Goal: Find specific page/section: Find specific page/section

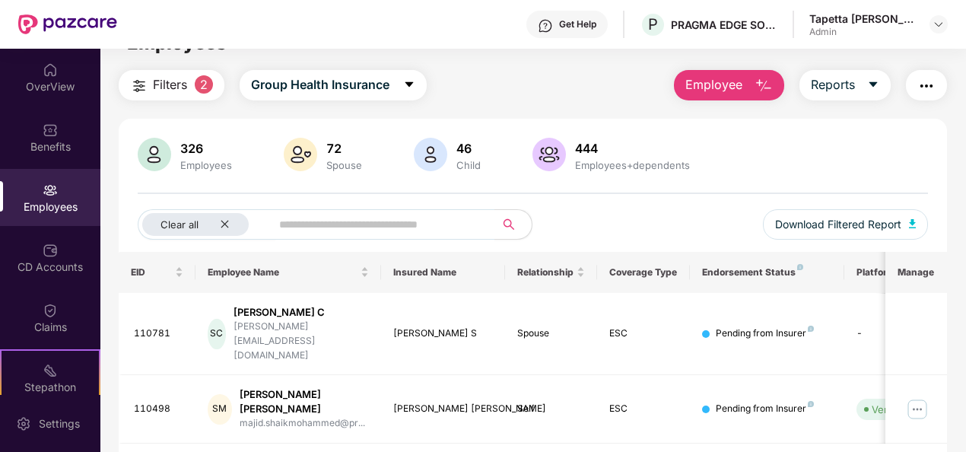
scroll to position [49, 0]
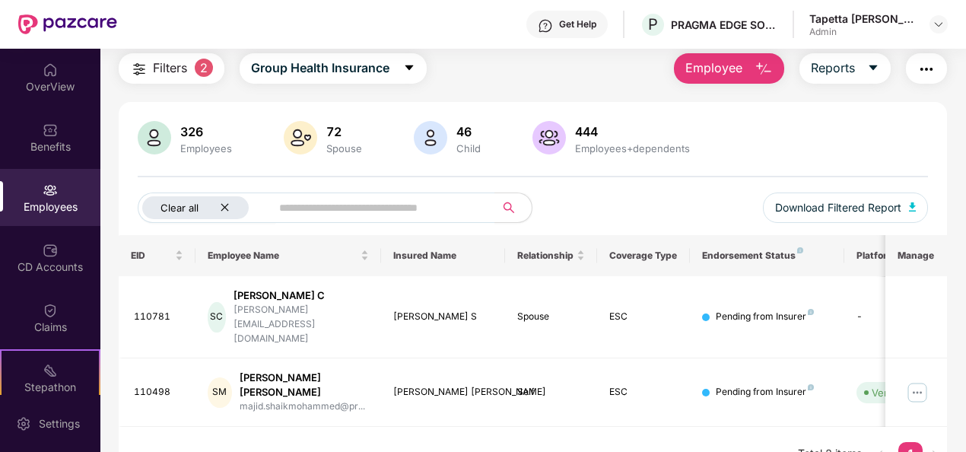
click at [224, 204] on icon "close" at bounding box center [225, 207] width 10 height 10
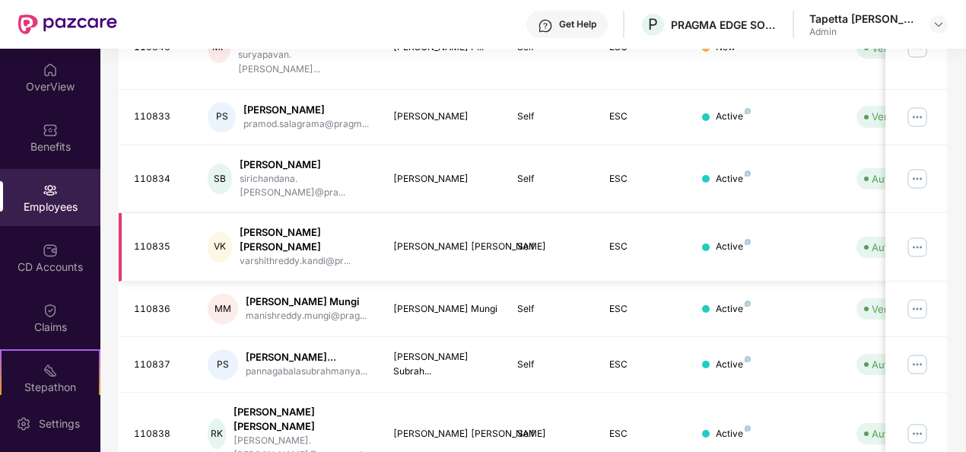
scroll to position [493, 0]
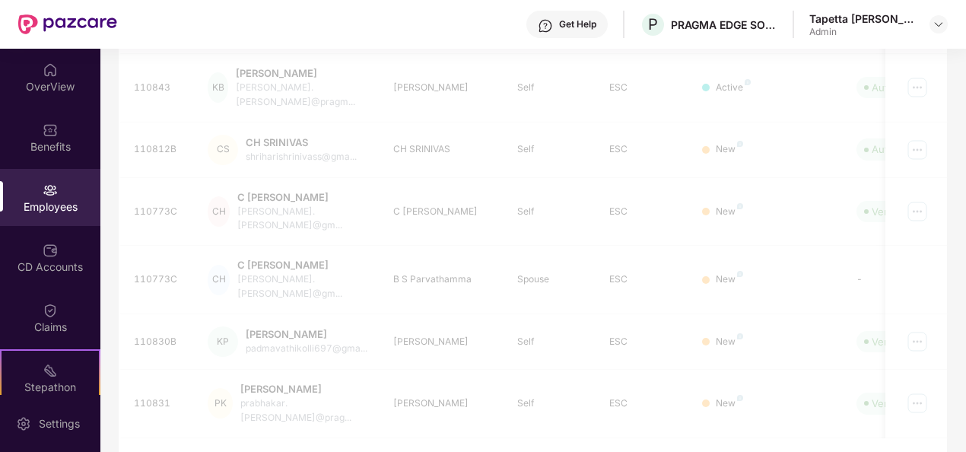
scroll to position [479, 0]
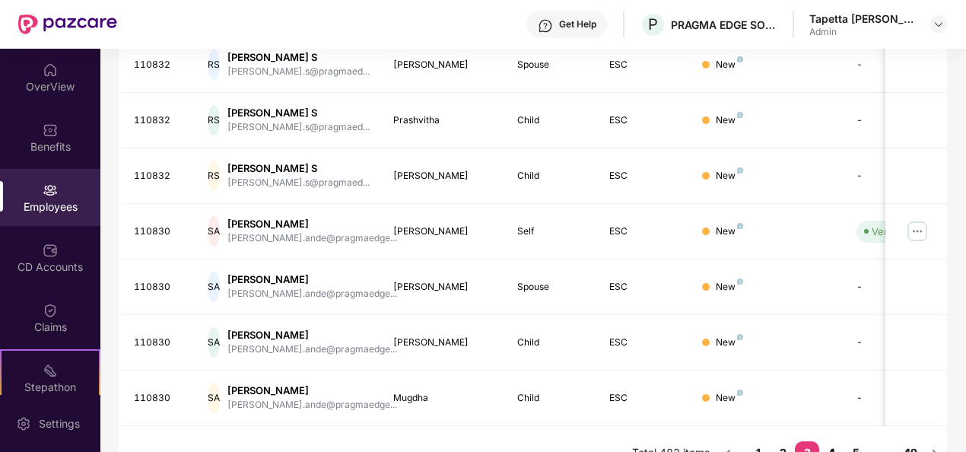
click at [829, 430] on link "4" at bounding box center [832, 452] width 24 height 23
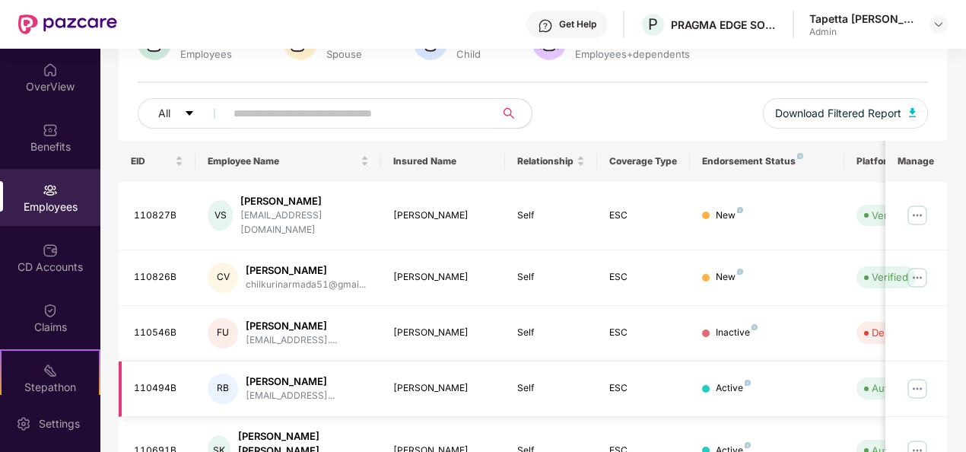
scroll to position [175, 0]
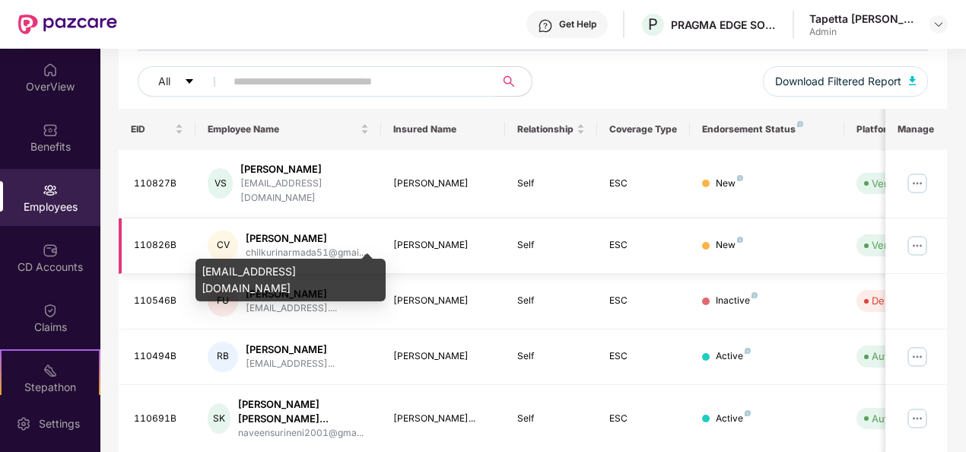
click at [301, 246] on div "chilkurinarmada51@gmai..." at bounding box center [306, 253] width 120 height 14
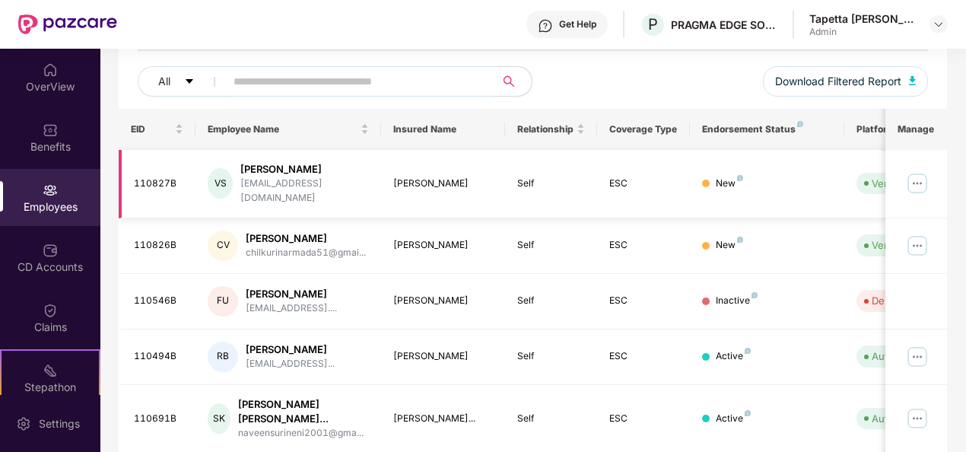
scroll to position [99, 0]
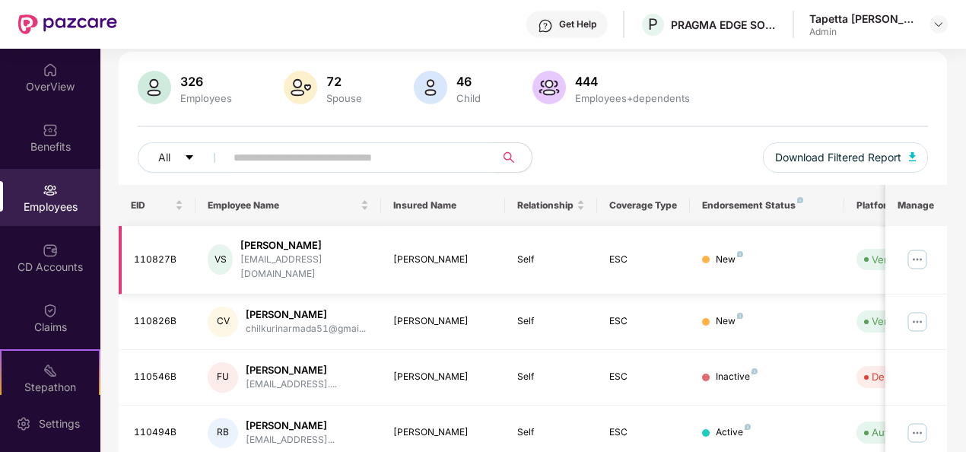
click at [291, 243] on div "[PERSON_NAME]" at bounding box center [304, 245] width 129 height 14
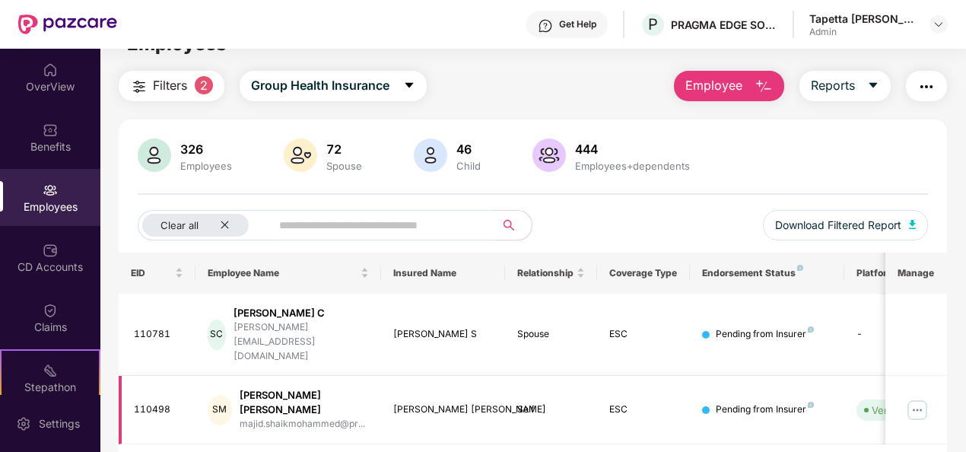
scroll to position [49, 0]
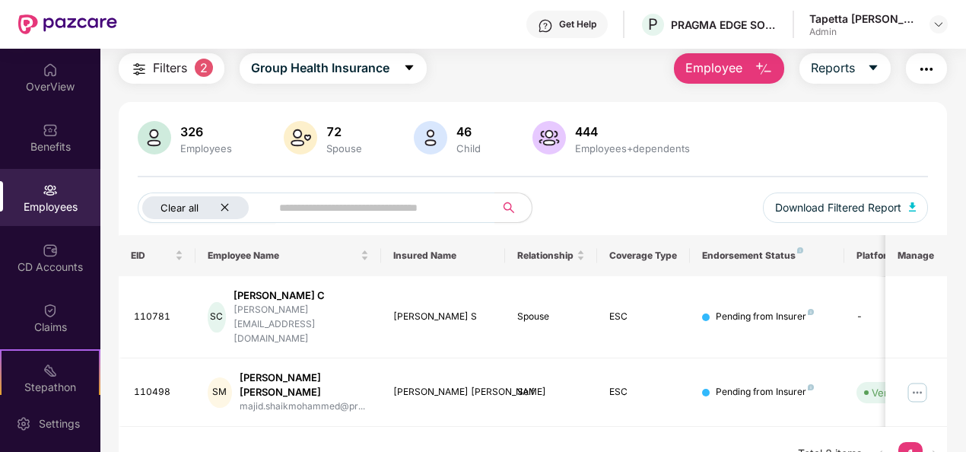
click at [222, 204] on icon "close" at bounding box center [225, 208] width 8 height 8
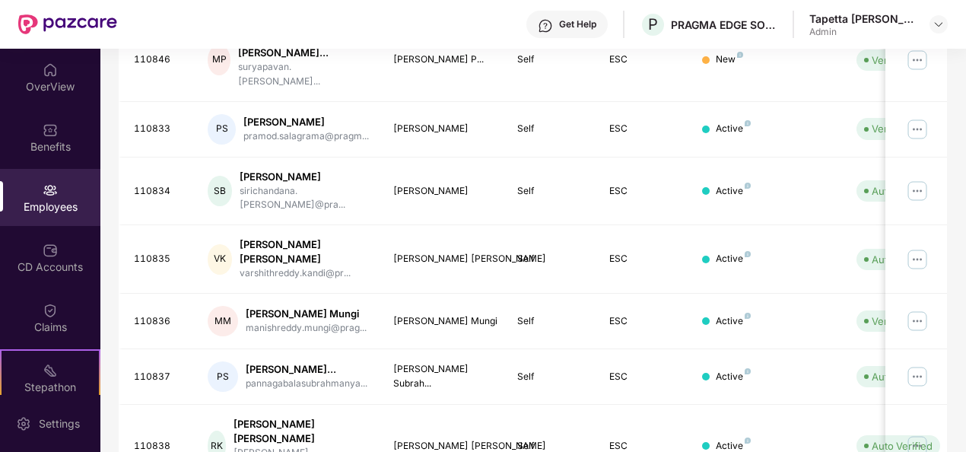
scroll to position [493, 0]
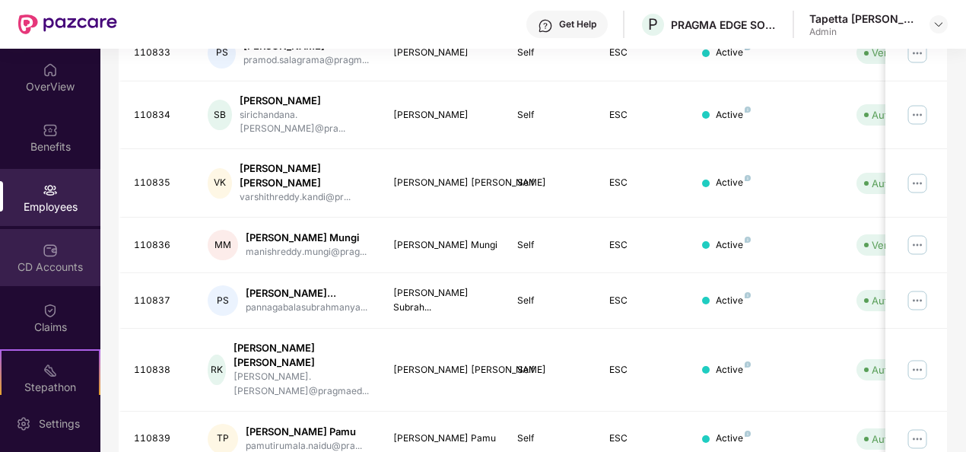
click at [49, 238] on div "CD Accounts" at bounding box center [50, 257] width 100 height 57
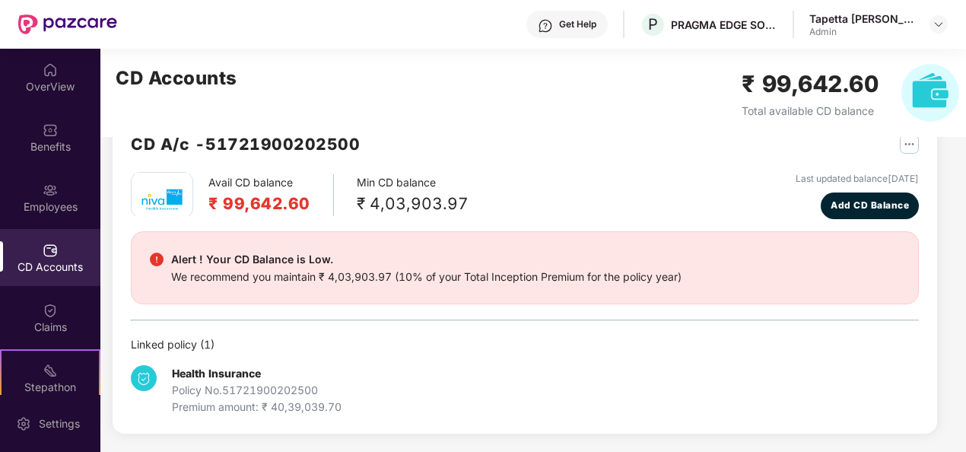
scroll to position [40, 0]
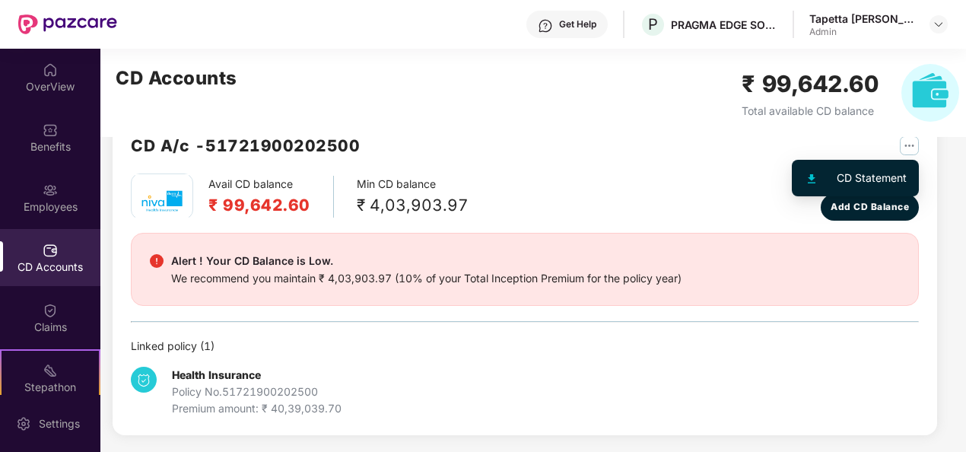
click at [909, 146] on img "button" at bounding box center [909, 145] width 19 height 19
click at [886, 177] on div "CD Statement" at bounding box center [872, 178] width 70 height 17
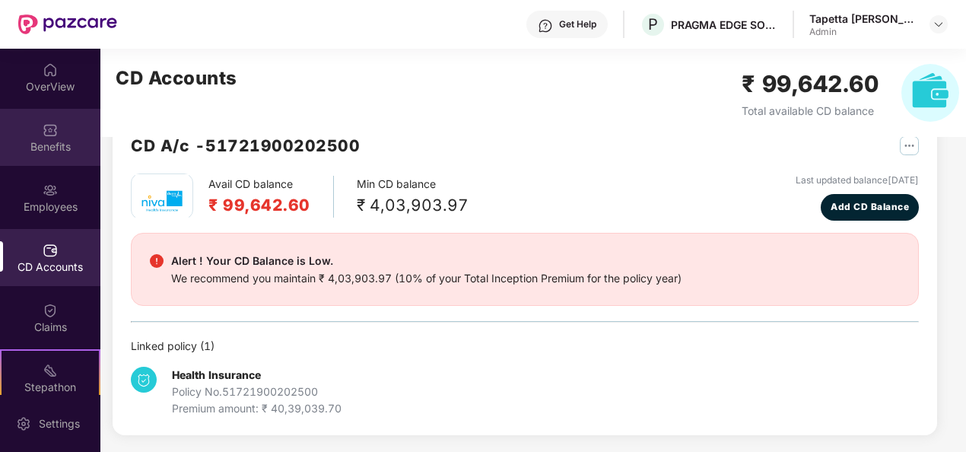
click at [30, 148] on div "Benefits" at bounding box center [50, 146] width 100 height 15
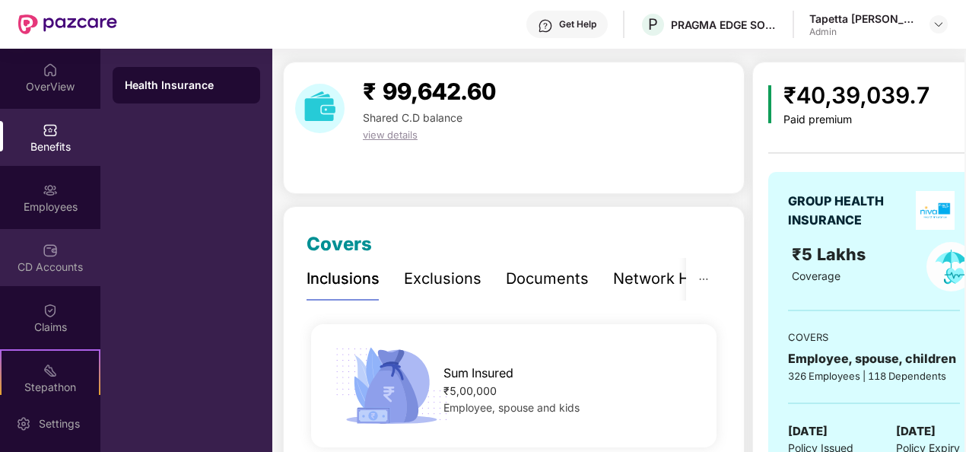
click at [55, 268] on div "CD Accounts" at bounding box center [50, 266] width 100 height 15
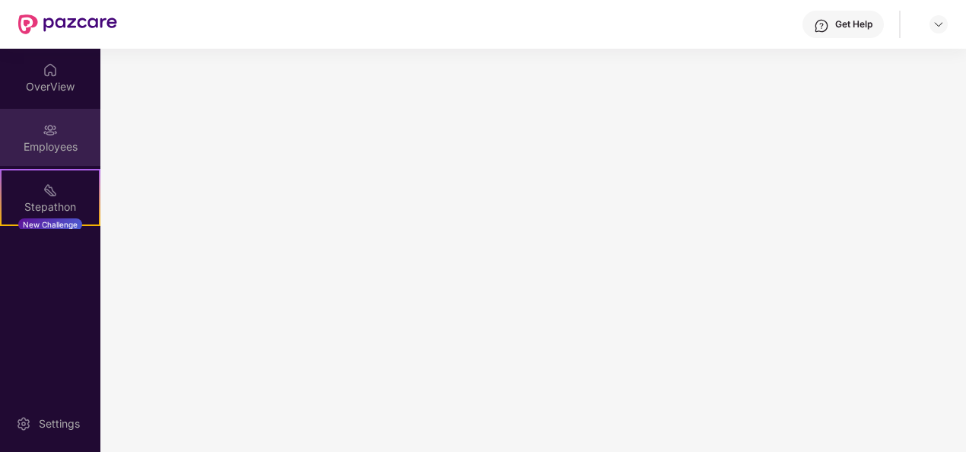
click at [46, 158] on div "Employees" at bounding box center [50, 137] width 100 height 57
